Goal: Transaction & Acquisition: Purchase product/service

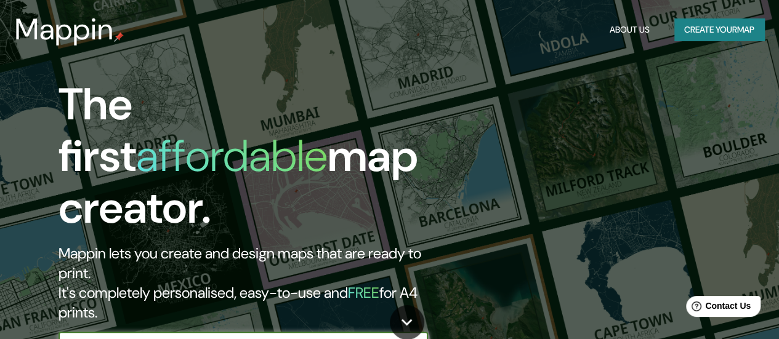
click at [211, 338] on input "text" at bounding box center [231, 345] width 345 height 14
click at [351, 338] on input "text" at bounding box center [231, 345] width 345 height 14
click at [351, 338] on input "[GEOGRAPHIC_DATA]}" at bounding box center [231, 345] width 345 height 14
type input "[GEOGRAPHIC_DATA]"
click at [419, 339] on icon "button" at bounding box center [416, 345] width 10 height 10
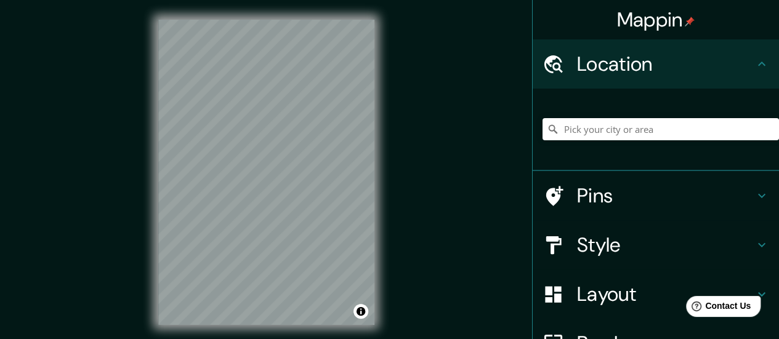
click at [352, 20] on div at bounding box center [266, 20] width 216 height 0
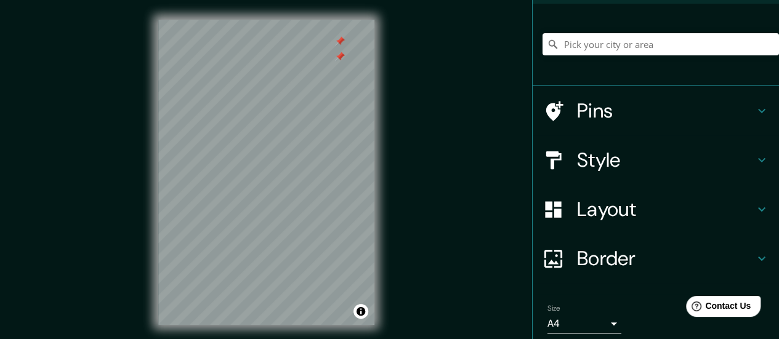
scroll to position [106, 0]
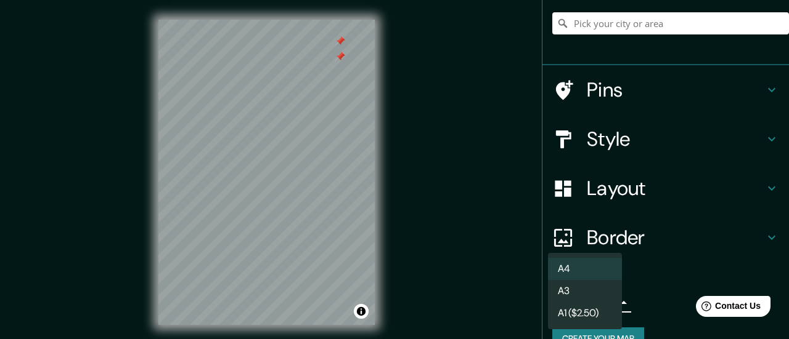
click at [596, 310] on body "Mappin Location Pins Style Layout Border Choose a border. Hint : you can make l…" at bounding box center [394, 169] width 789 height 339
click at [599, 294] on li "A3" at bounding box center [585, 291] width 74 height 22
type input "a4"
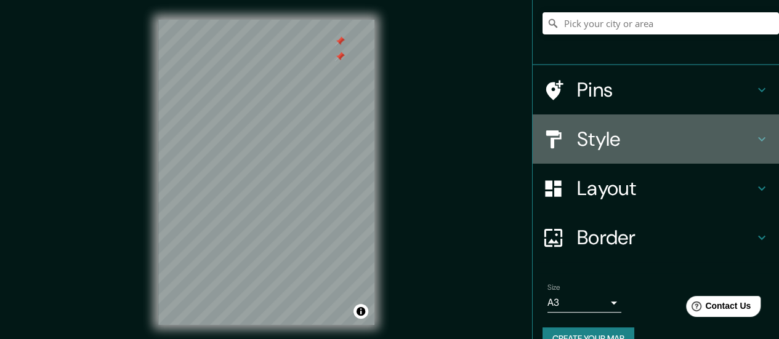
click at [592, 141] on h4 "Style" at bounding box center [665, 139] width 177 height 25
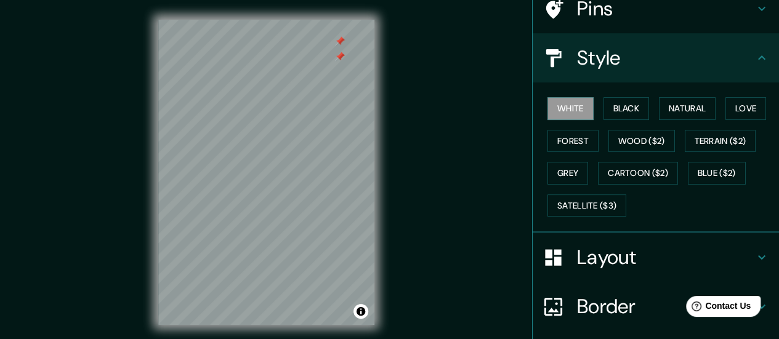
click at [463, 94] on div "Mappin Location Pins Style White Black Natural Love Forest Wood ($2) Terrain ($…" at bounding box center [389, 182] width 779 height 365
